Goal: Information Seeking & Learning: Learn about a topic

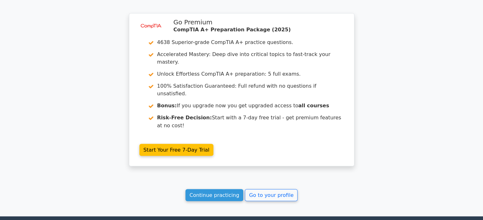
scroll to position [1073, 0]
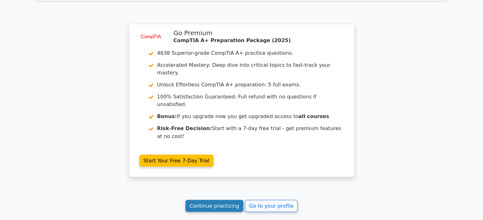
click at [235, 200] on link "Continue practicing" at bounding box center [214, 206] width 58 height 12
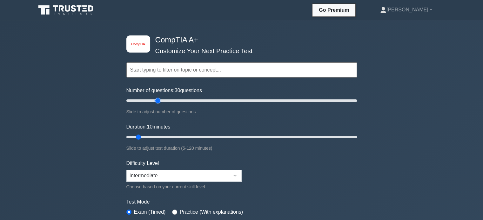
drag, startPoint x: 134, startPoint y: 100, endPoint x: 173, endPoint y: 107, distance: 39.3
type input "30"
click at [158, 103] on input "Number of questions: 30 questions" at bounding box center [241, 101] width 230 height 8
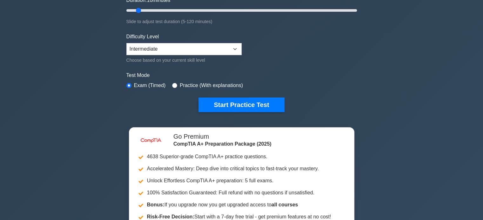
scroll to position [159, 0]
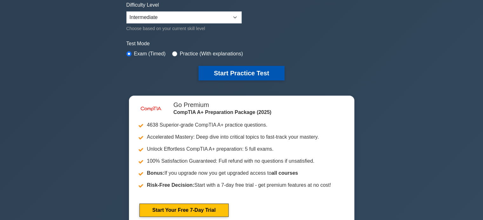
click at [235, 71] on button "Start Practice Test" at bounding box center [241, 73] width 86 height 15
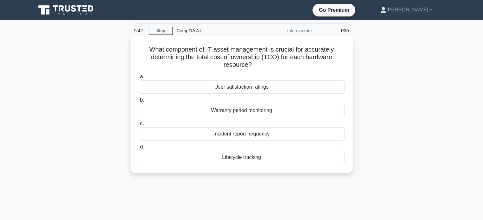
click at [264, 92] on div "User satisfaction ratings" at bounding box center [242, 87] width 206 height 13
click at [139, 79] on input "a. User satisfaction ratings" at bounding box center [139, 77] width 0 height 4
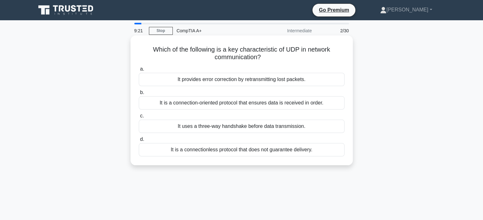
click at [250, 83] on div "It provides error correction by retransmitting lost packets." at bounding box center [242, 79] width 206 height 13
click at [139, 71] on input "a. It provides error correction by retransmitting lost packets." at bounding box center [139, 69] width 0 height 4
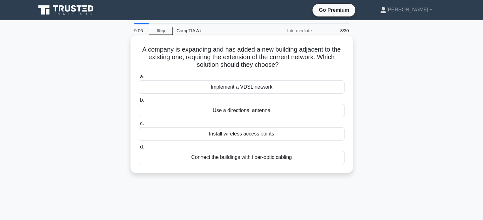
click at [284, 154] on div "Connect the buildings with fiber-optic cabling" at bounding box center [242, 157] width 206 height 13
click at [139, 149] on input "d. Connect the buildings with fiber-optic cabling" at bounding box center [139, 147] width 0 height 4
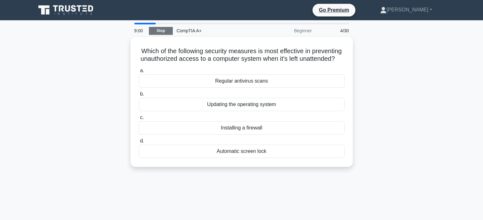
click at [163, 32] on link "Stop" at bounding box center [161, 31] width 24 height 8
